Goal: Navigation & Orientation: Find specific page/section

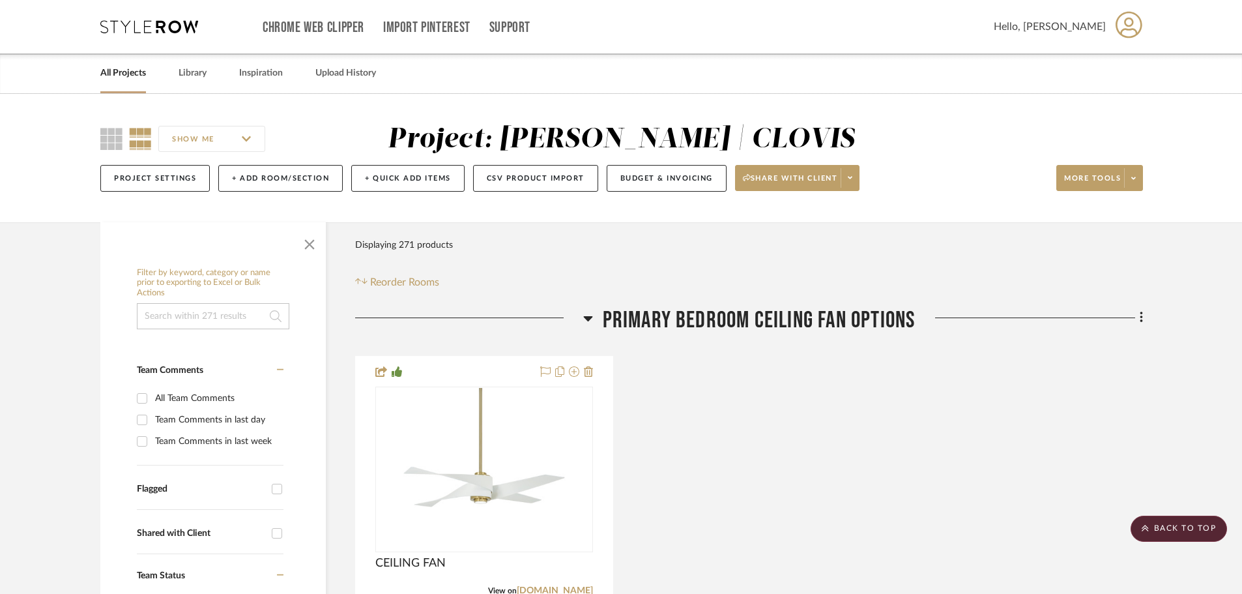
click at [1147, 528] on icon at bounding box center [1144, 528] width 7 height 8
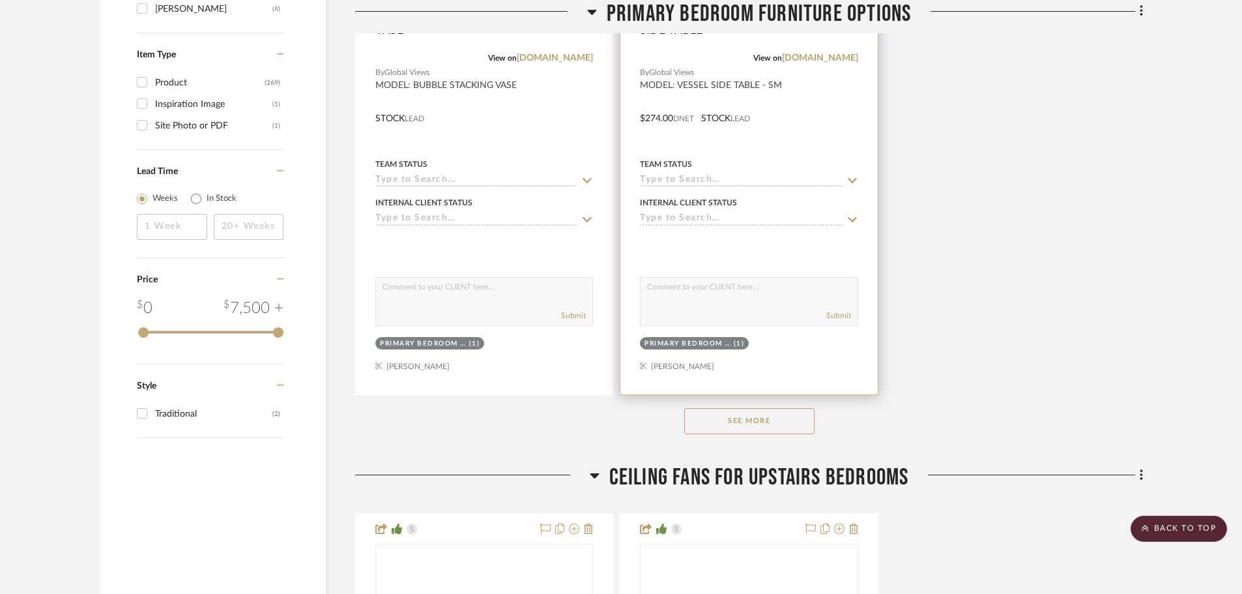
scroll to position [2411, 0]
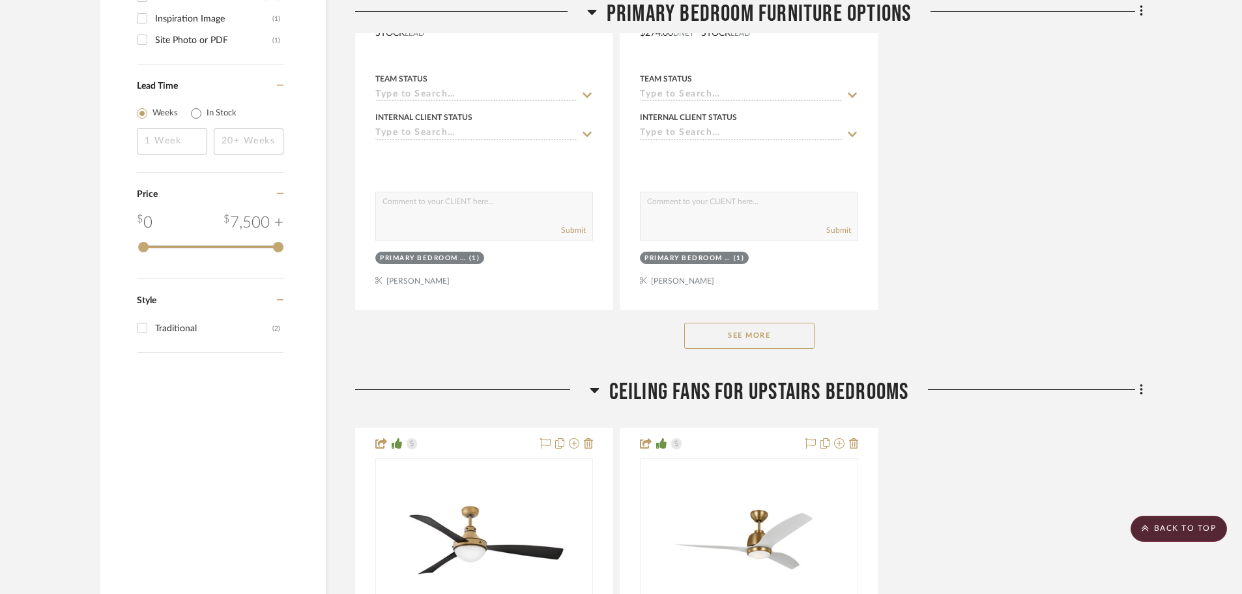
click at [783, 341] on button "See More" at bounding box center [749, 336] width 130 height 26
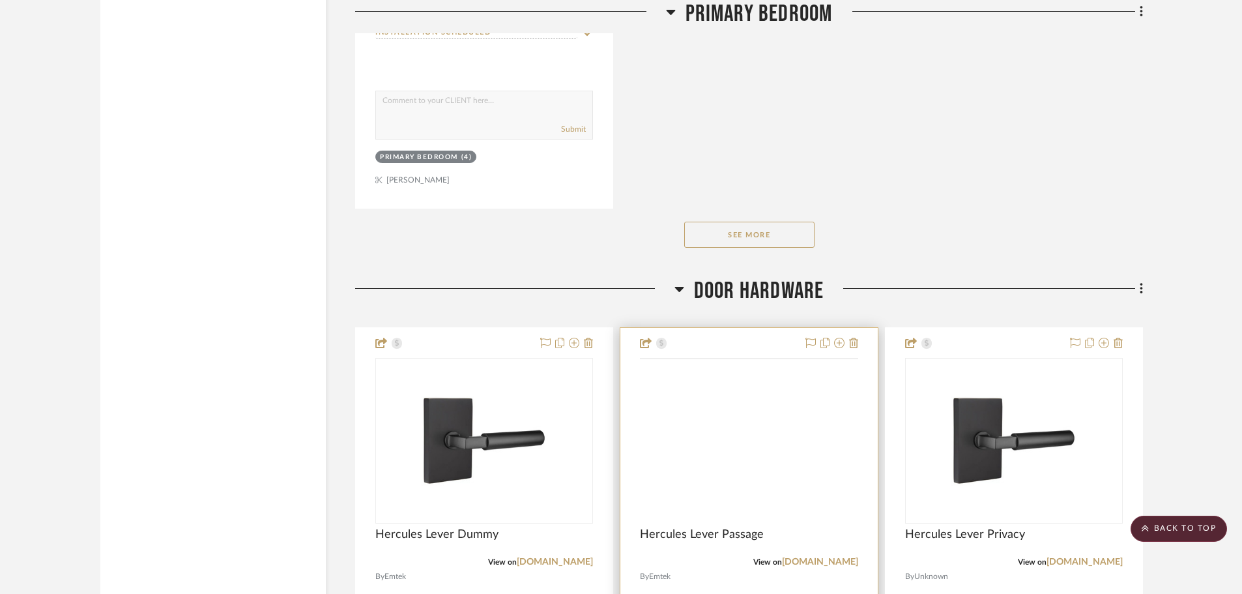
scroll to position [9122, 0]
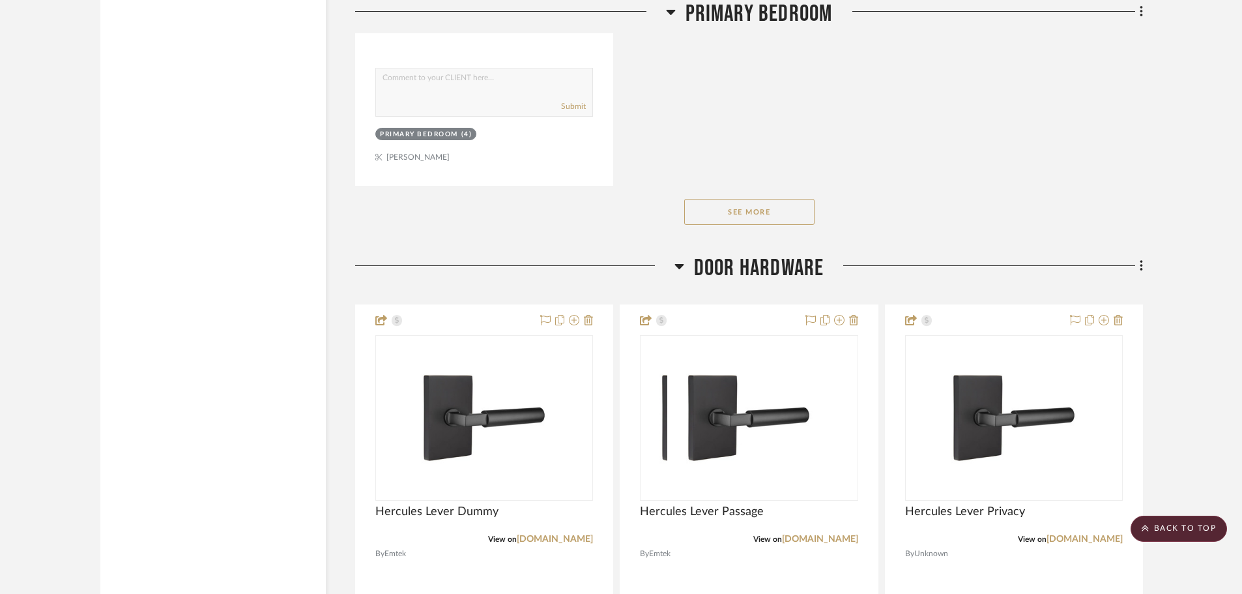
click at [769, 206] on button "See More" at bounding box center [749, 212] width 130 height 26
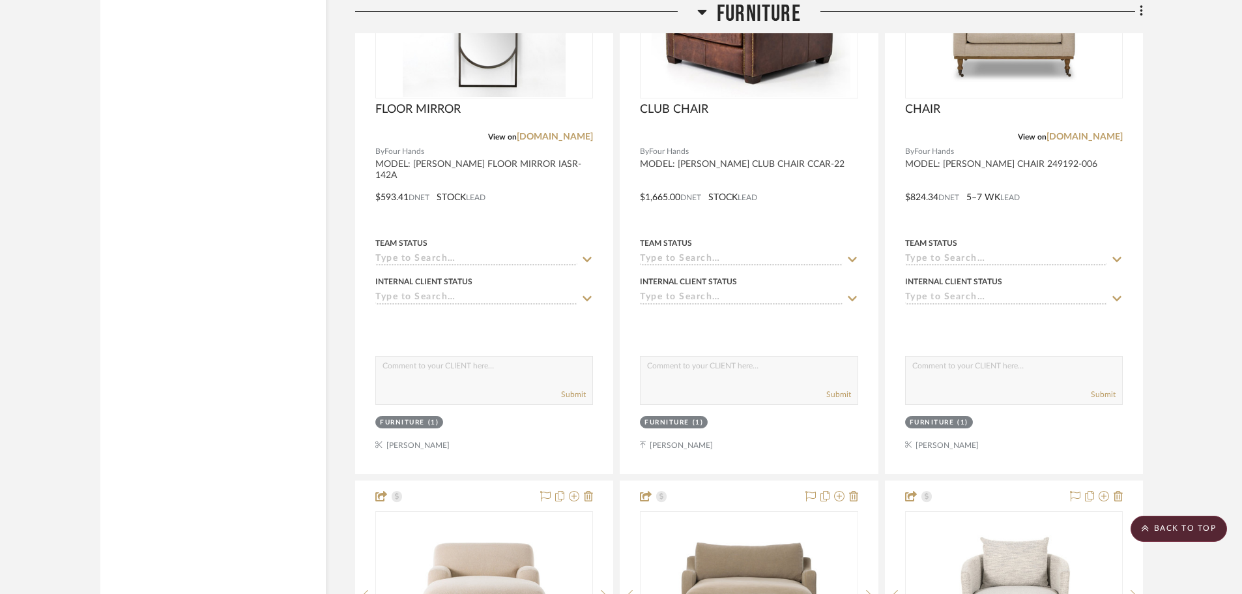
scroll to position [31209, 0]
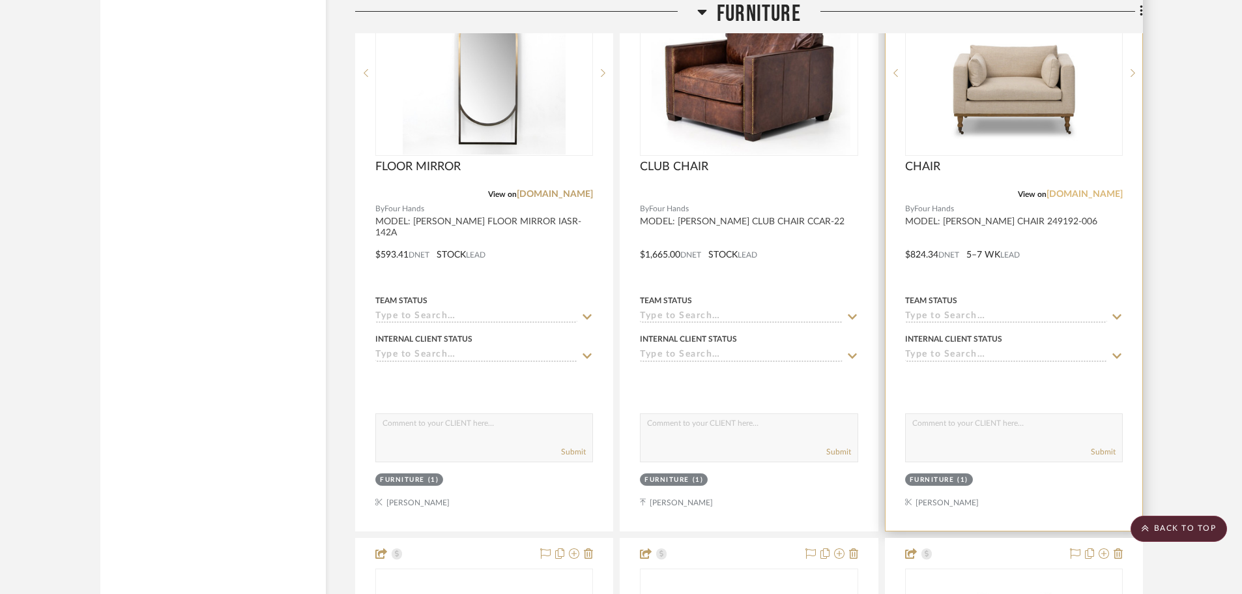
click at [1078, 195] on link "fourhands.com" at bounding box center [1084, 194] width 76 height 9
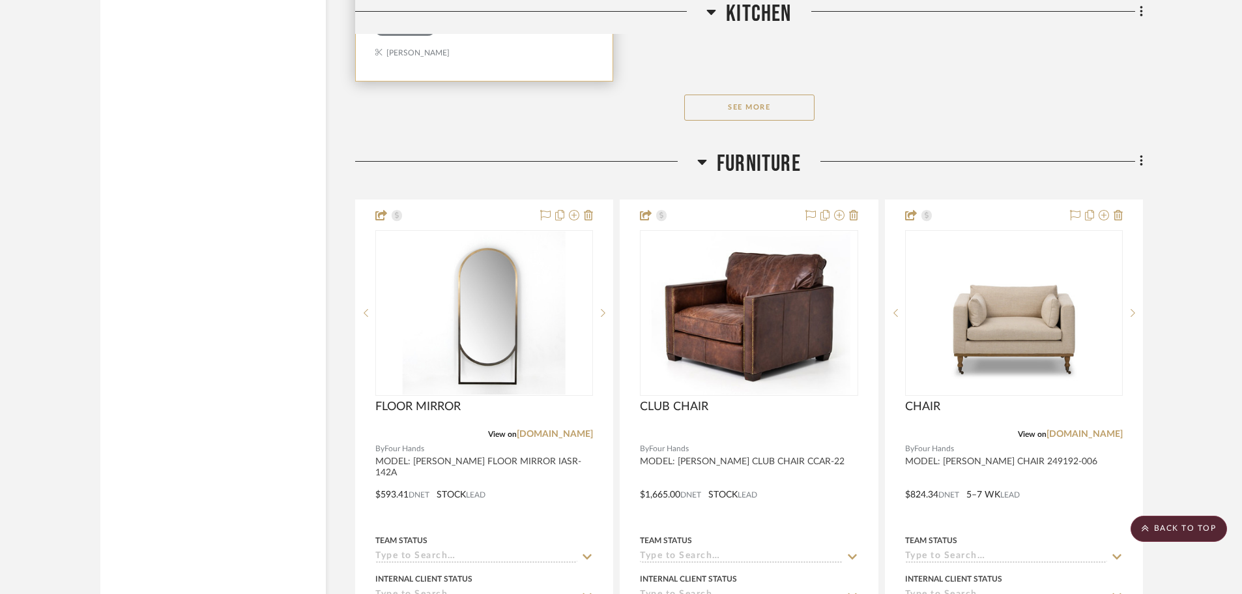
scroll to position [30687, 0]
